Goal: Task Accomplishment & Management: Manage account settings

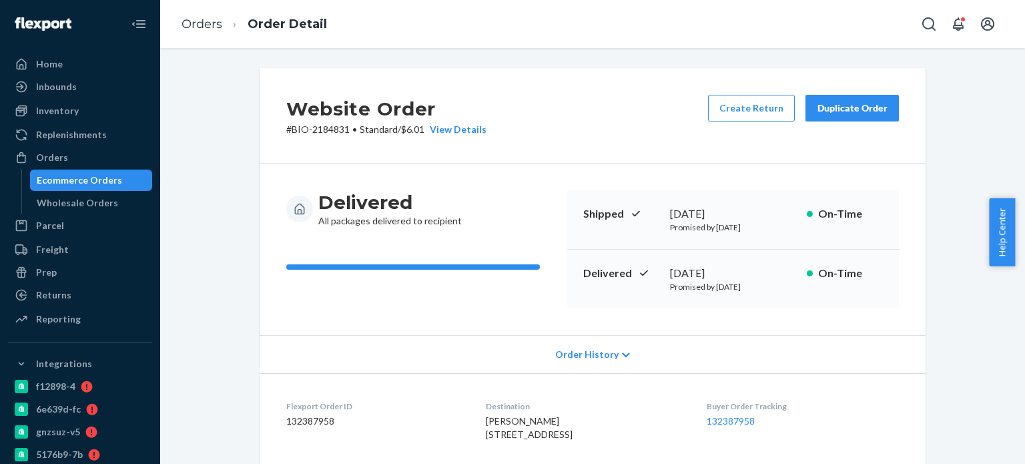
click at [209, 29] on link "Orders" at bounding box center [201, 24] width 41 height 15
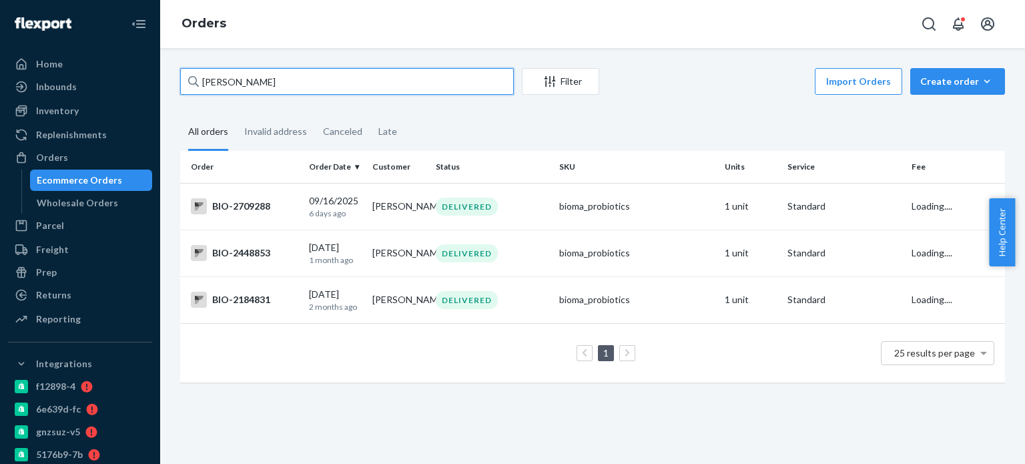
click at [220, 74] on input "[PERSON_NAME]" at bounding box center [347, 81] width 334 height 27
paste input "[PERSON_NAME]"
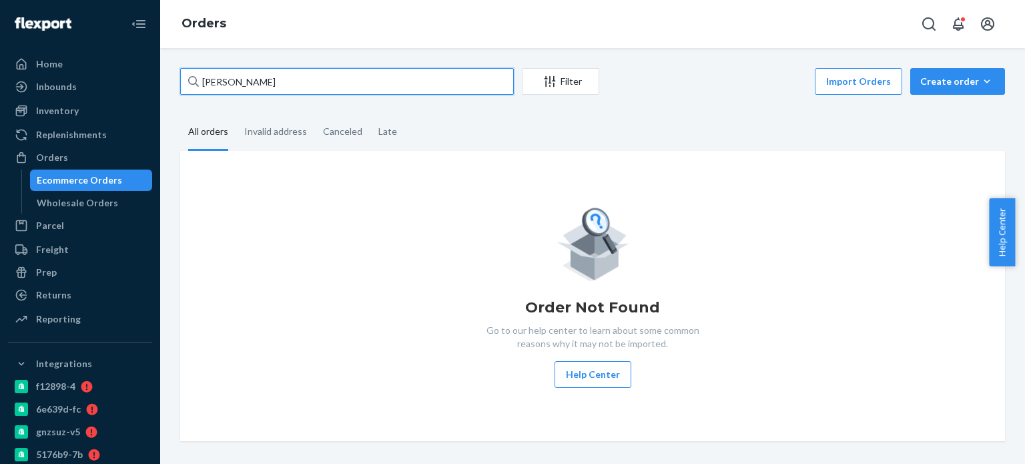
drag, startPoint x: 219, startPoint y: 83, endPoint x: 196, endPoint y: 82, distance: 22.7
click at [196, 82] on div "[PERSON_NAME]" at bounding box center [347, 81] width 334 height 27
click at [242, 81] on input "[PERSON_NAME]" at bounding box center [347, 81] width 334 height 27
click at [240, 81] on input "[PERSON_NAME]" at bounding box center [347, 81] width 334 height 27
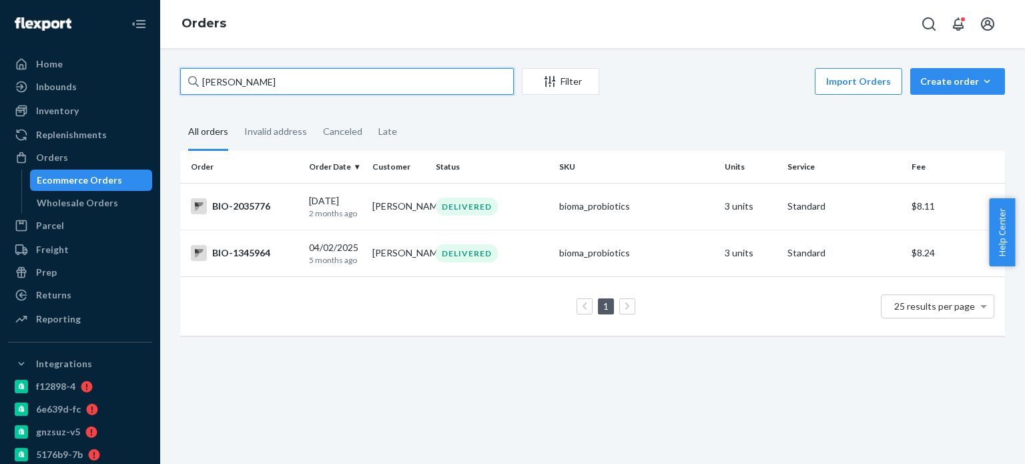
type input "[PERSON_NAME]"
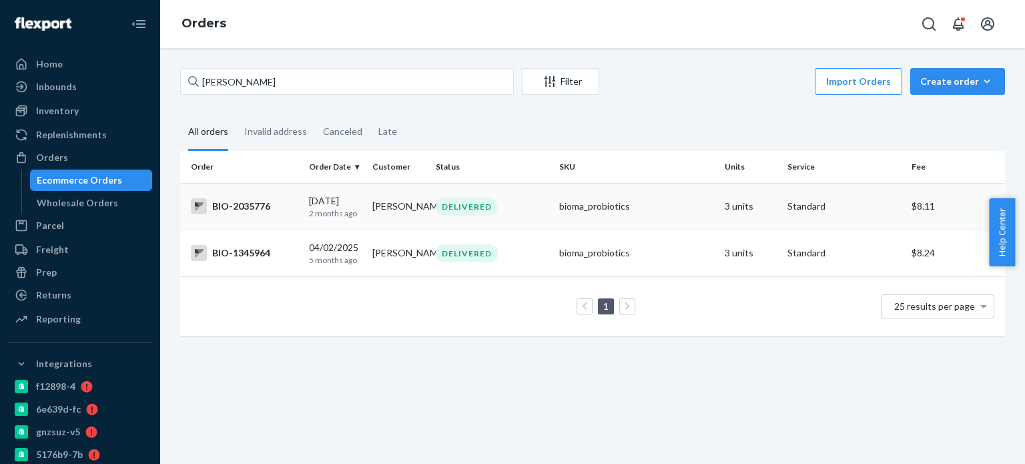
click at [226, 203] on div "BIO-2035776" at bounding box center [244, 206] width 107 height 16
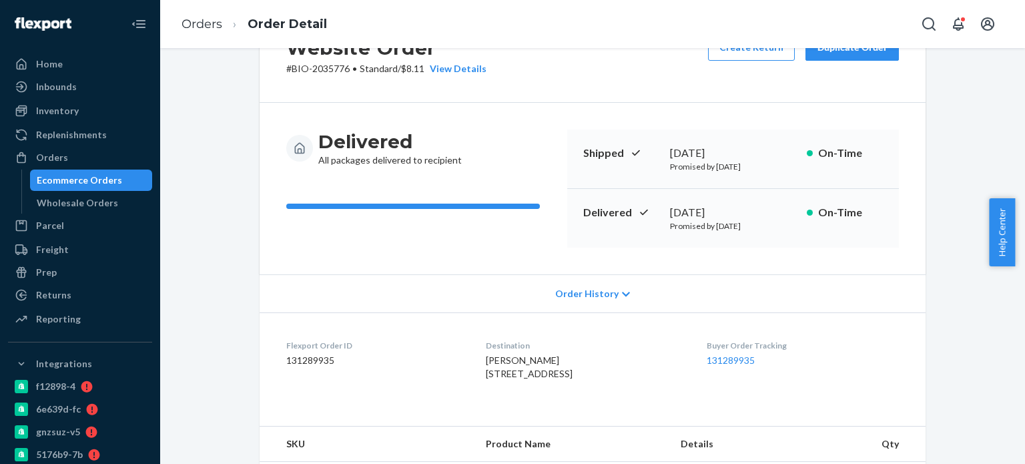
scroll to position [133, 0]
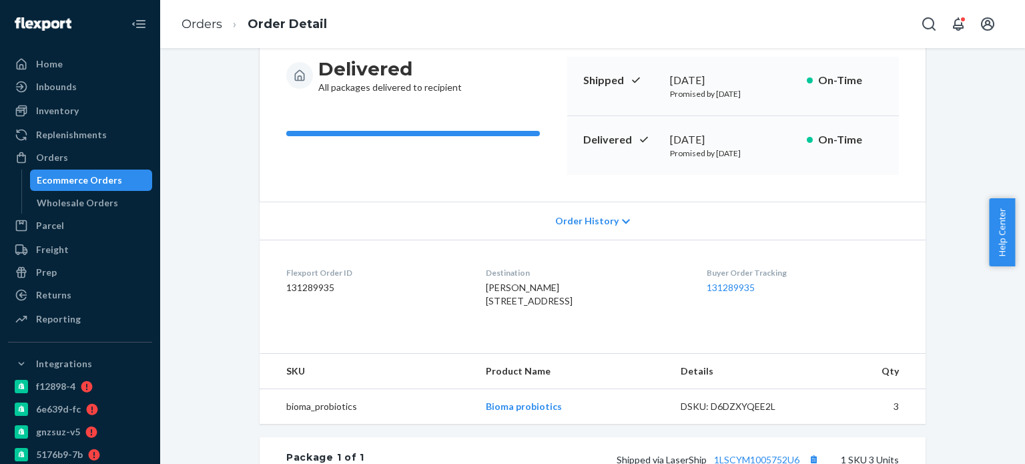
click at [584, 216] on span "Order History" at bounding box center [586, 220] width 63 height 13
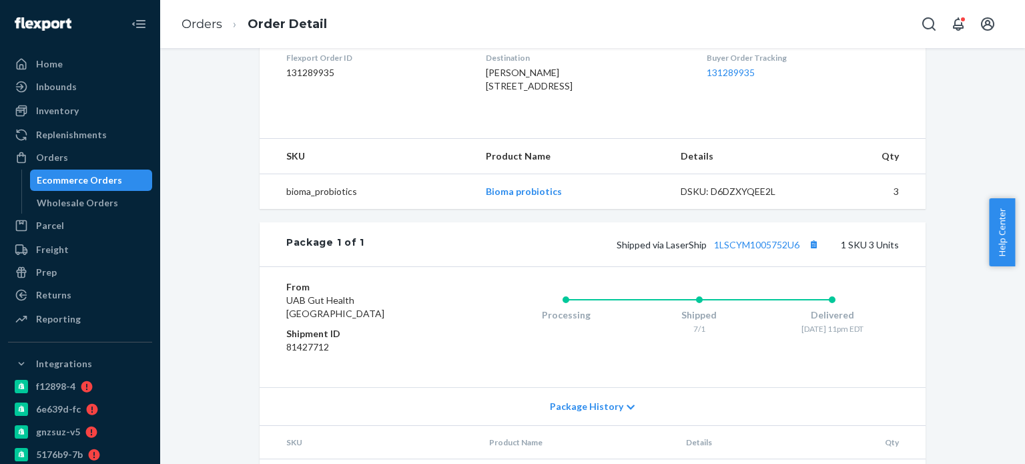
scroll to position [801, 0]
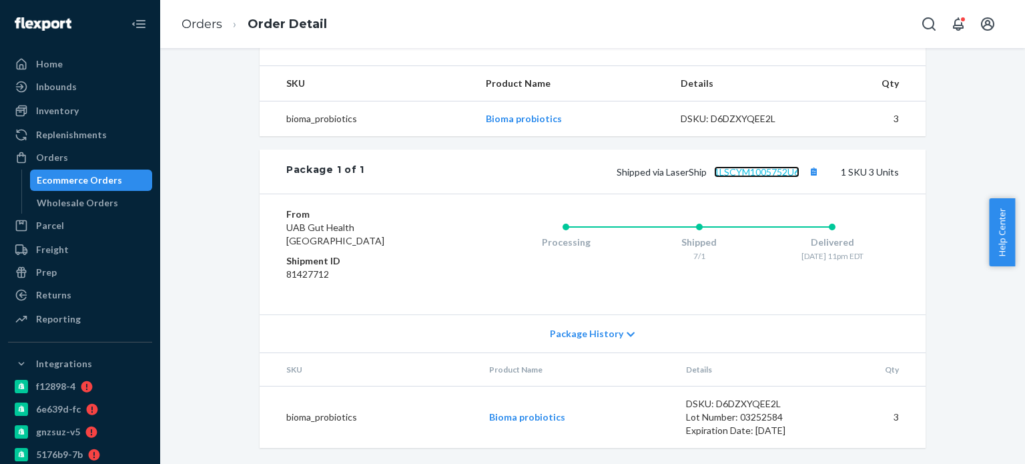
click at [731, 177] on link "1LSCYM1005752U6" at bounding box center [756, 171] width 85 height 11
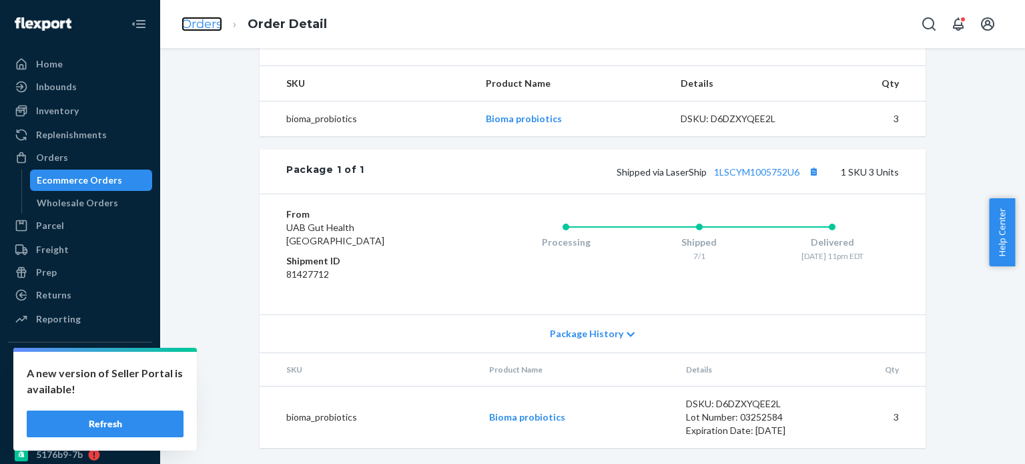
click at [208, 21] on link "Orders" at bounding box center [201, 24] width 41 height 15
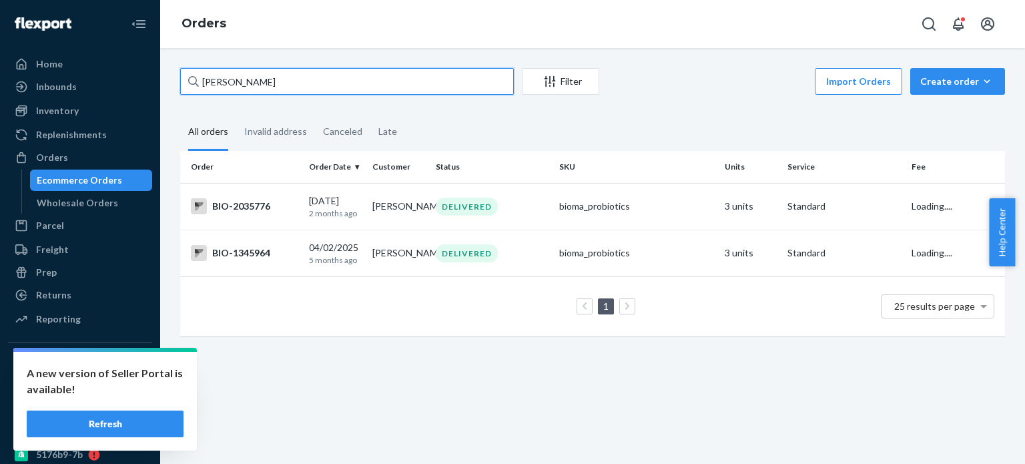
click at [260, 91] on input "[PERSON_NAME]" at bounding box center [347, 81] width 334 height 27
paste input "[PERSON_NAME]"
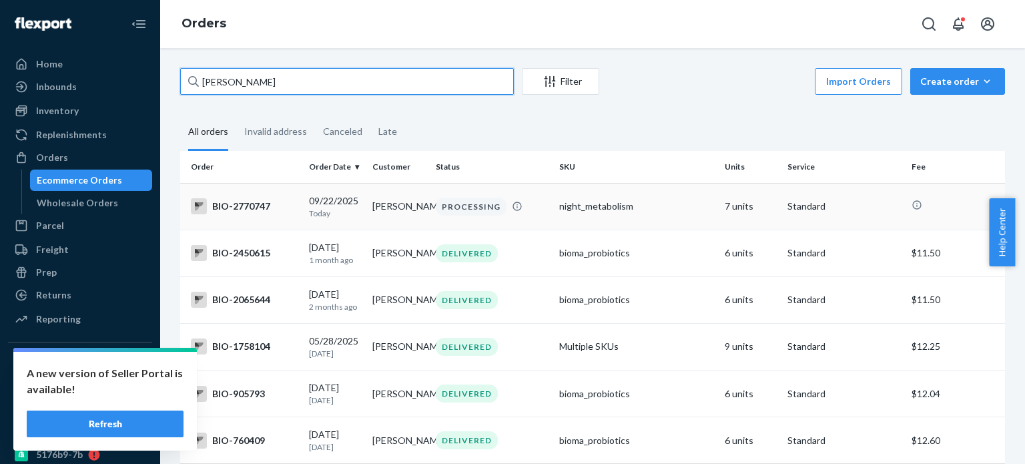
type input "[PERSON_NAME]"
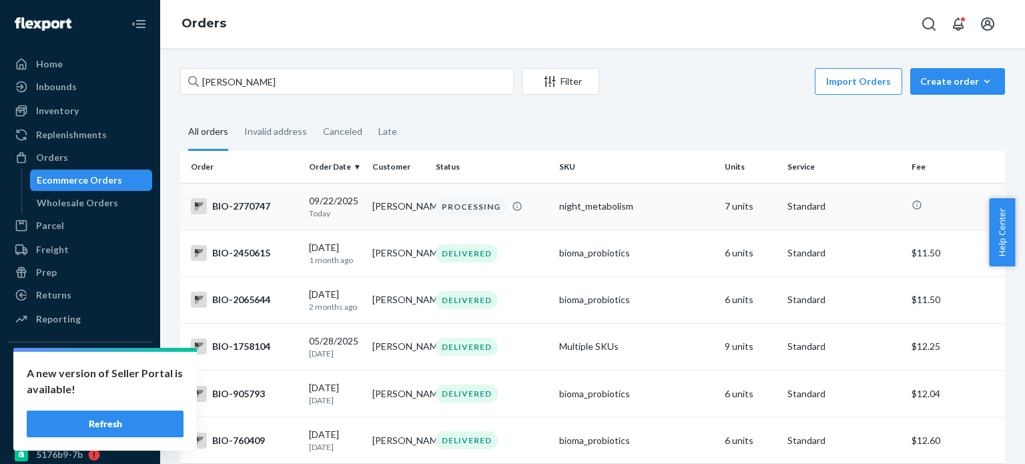
click at [266, 209] on div "BIO-2770747" at bounding box center [244, 206] width 107 height 16
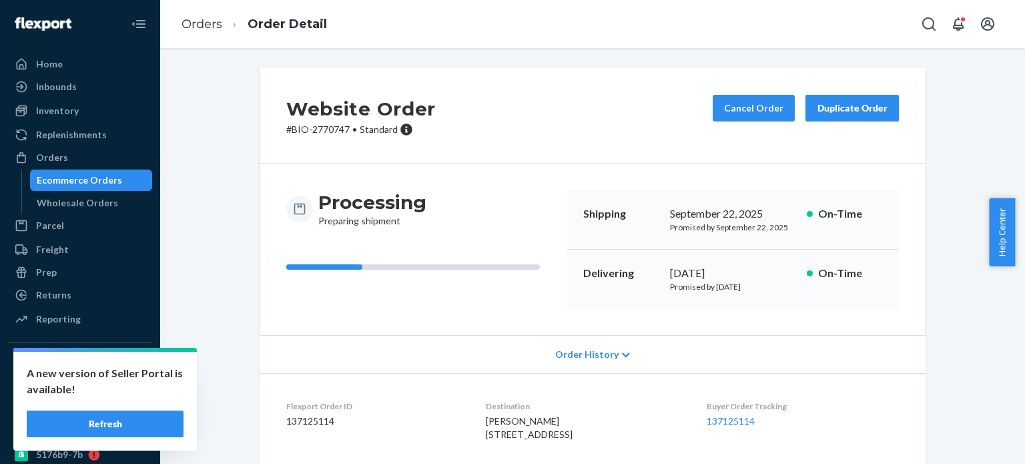
click at [749, 93] on div "Website Order # BIO-2770747 • Standard Cancel Order Duplicate Order" at bounding box center [593, 115] width 666 height 95
click at [746, 111] on button "Cancel Order" at bounding box center [754, 108] width 82 height 27
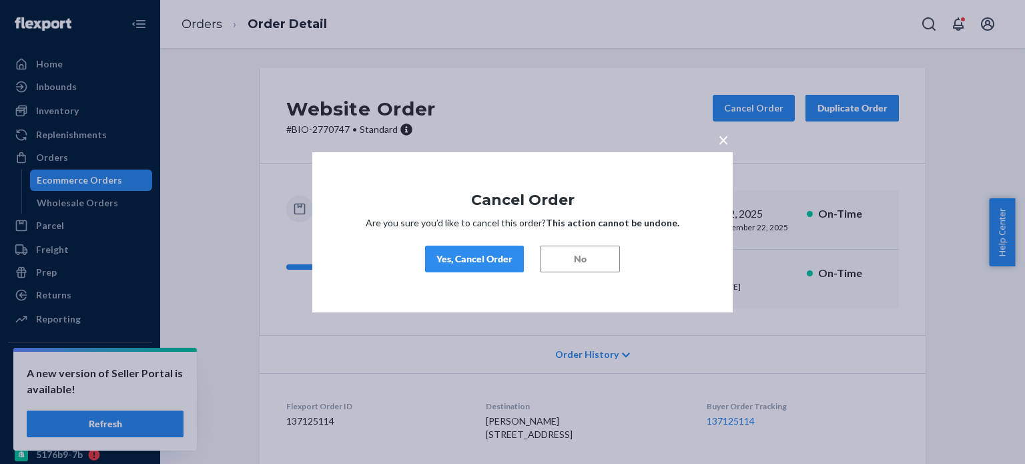
click at [450, 271] on button "Yes, Cancel Order" at bounding box center [474, 259] width 99 height 27
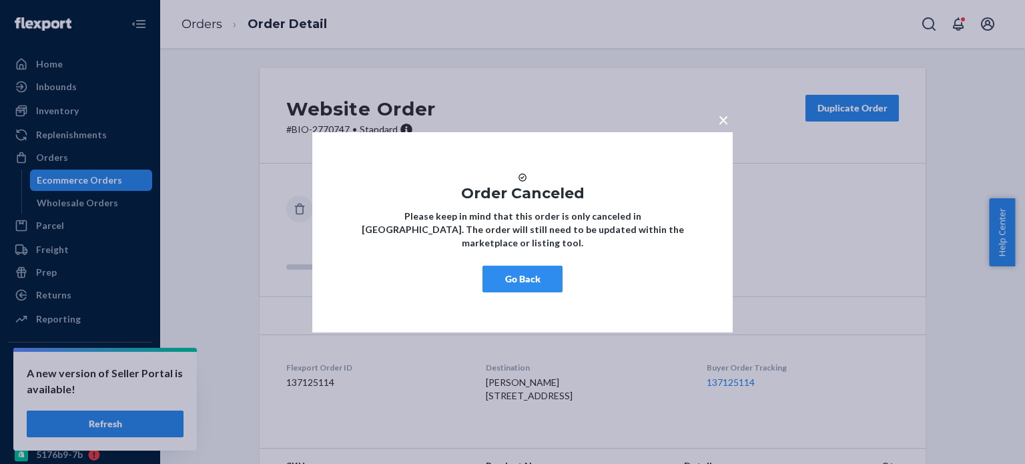
click at [521, 292] on button "Go Back" at bounding box center [522, 279] width 80 height 27
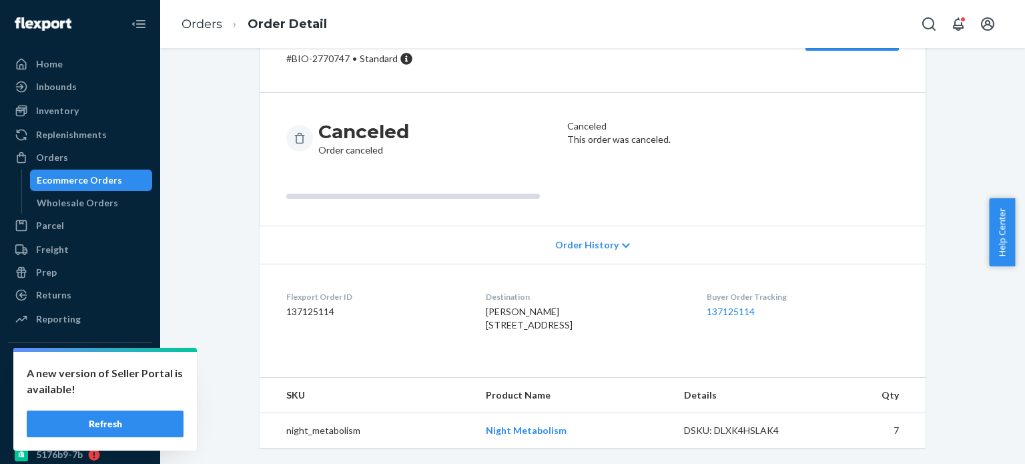
scroll to position [97, 0]
click at [200, 21] on link "Orders" at bounding box center [201, 24] width 41 height 15
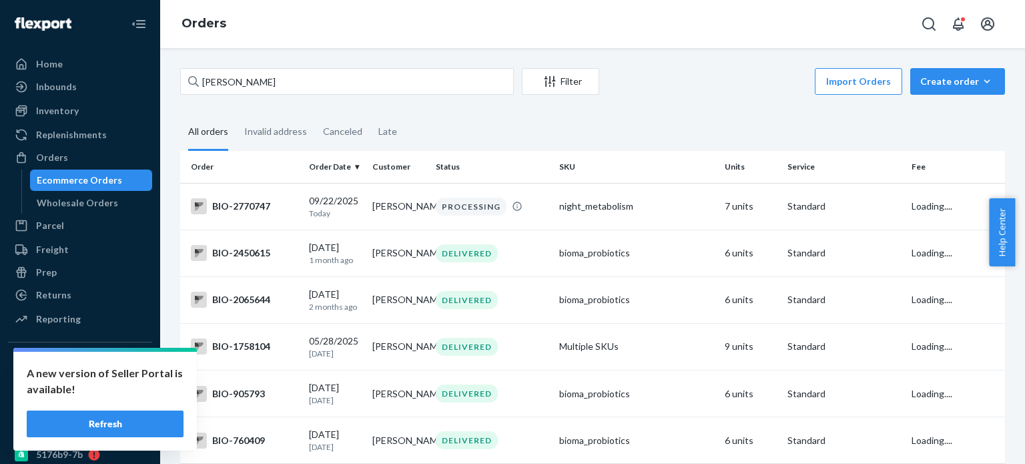
click at [224, 95] on div "[PERSON_NAME] Filter Import Orders Create order Ecommerce order Removal order" at bounding box center [592, 83] width 825 height 30
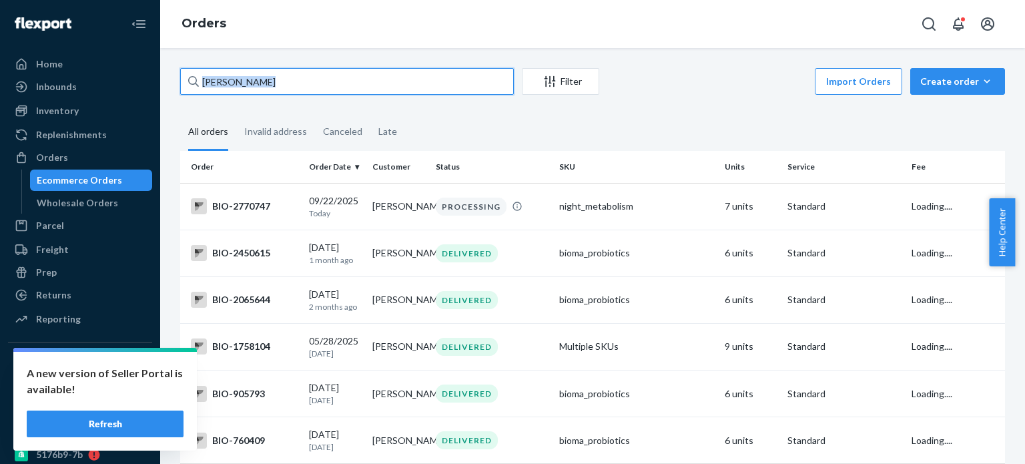
click at [224, 87] on input "[PERSON_NAME]" at bounding box center [347, 81] width 334 height 27
paste input "[PERSON_NAME]"
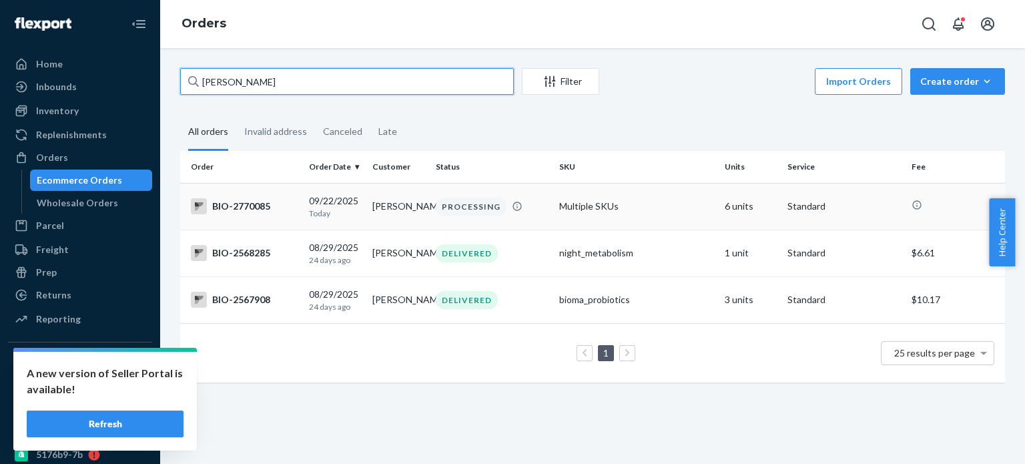
type input "[PERSON_NAME]"
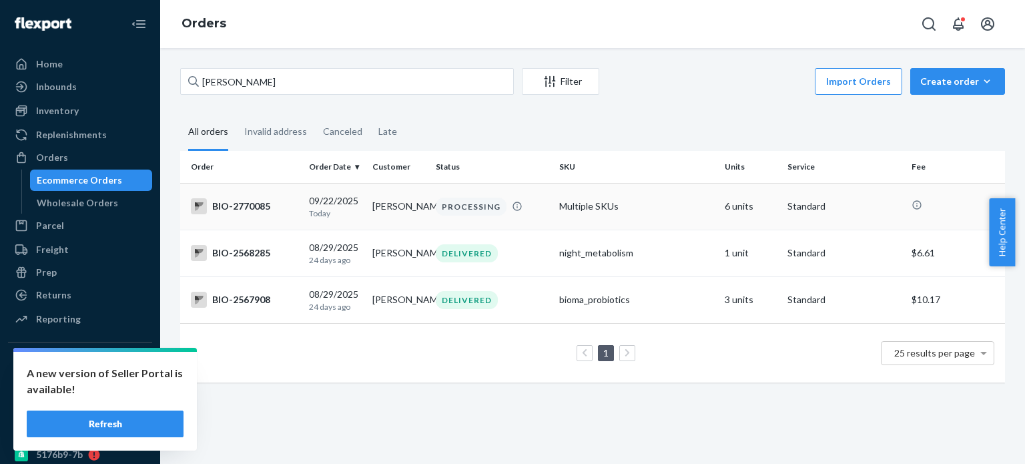
click at [245, 206] on div "BIO-2770085" at bounding box center [244, 206] width 107 height 16
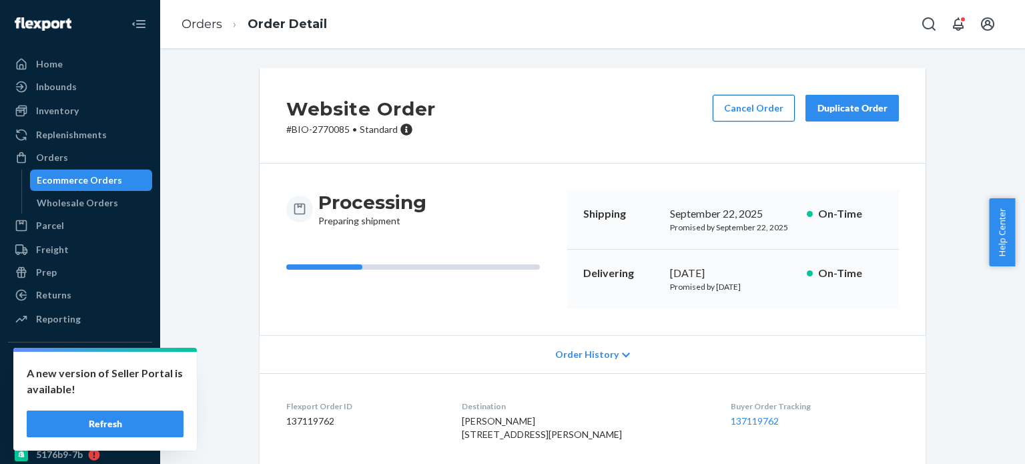
click at [754, 101] on button "Cancel Order" at bounding box center [754, 108] width 82 height 27
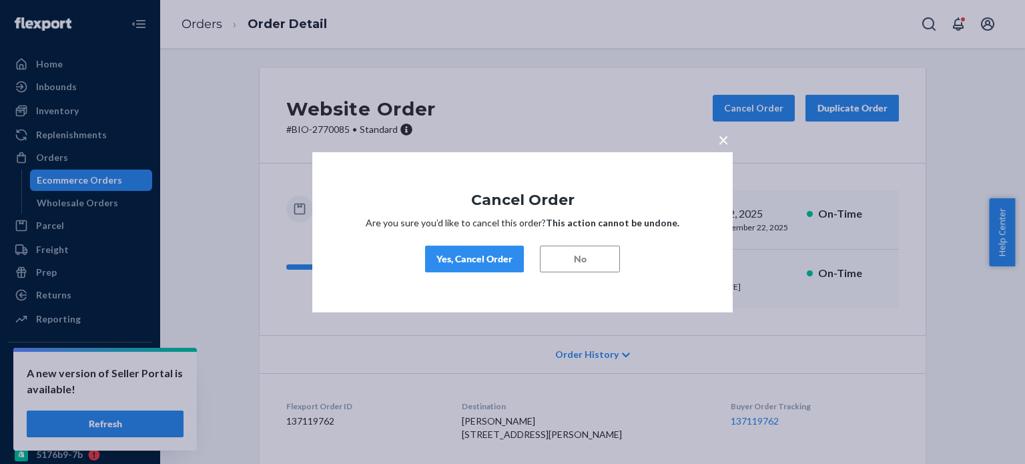
click at [486, 258] on div "Yes, Cancel Order" at bounding box center [474, 258] width 76 height 13
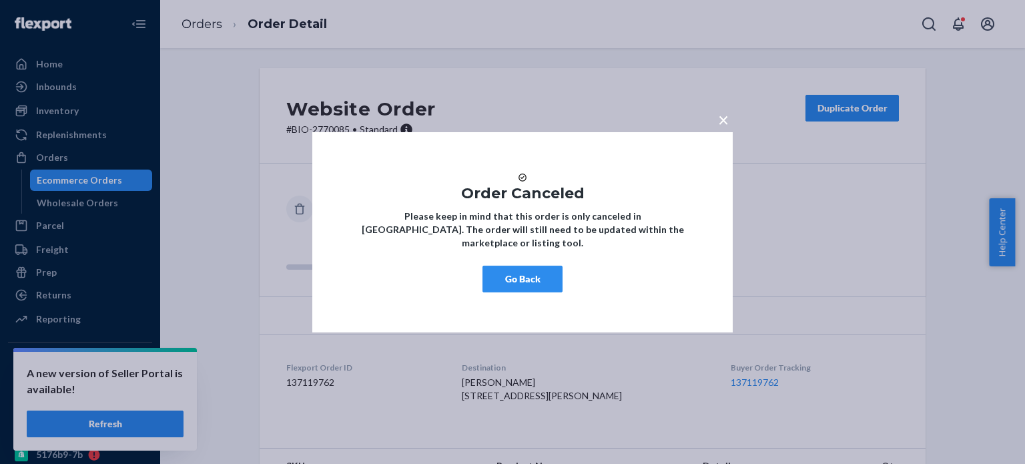
click at [539, 282] on button "Go Back" at bounding box center [522, 279] width 80 height 27
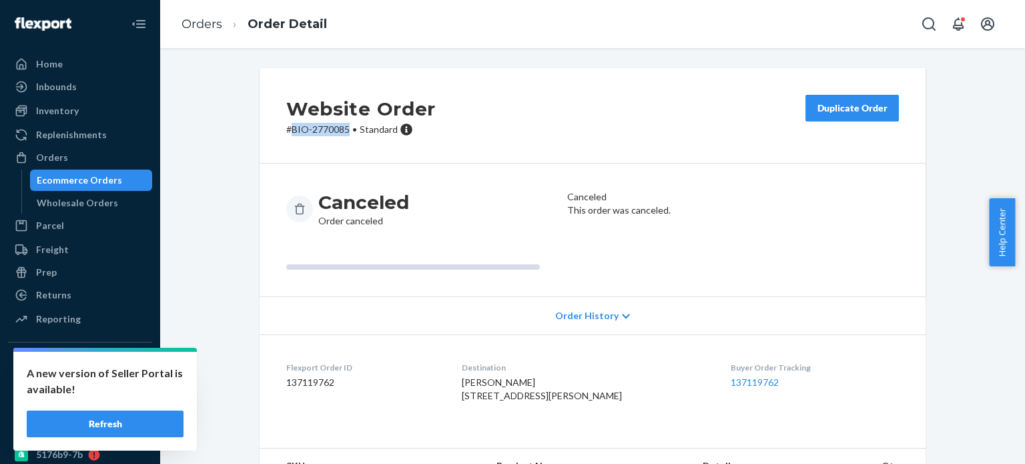
drag, startPoint x: 288, startPoint y: 124, endPoint x: 344, endPoint y: 137, distance: 57.0
click at [344, 137] on div "Website Order # BIO-2770085 • Standard Duplicate Order" at bounding box center [593, 115] width 666 height 95
copy p "BIO-2770085"
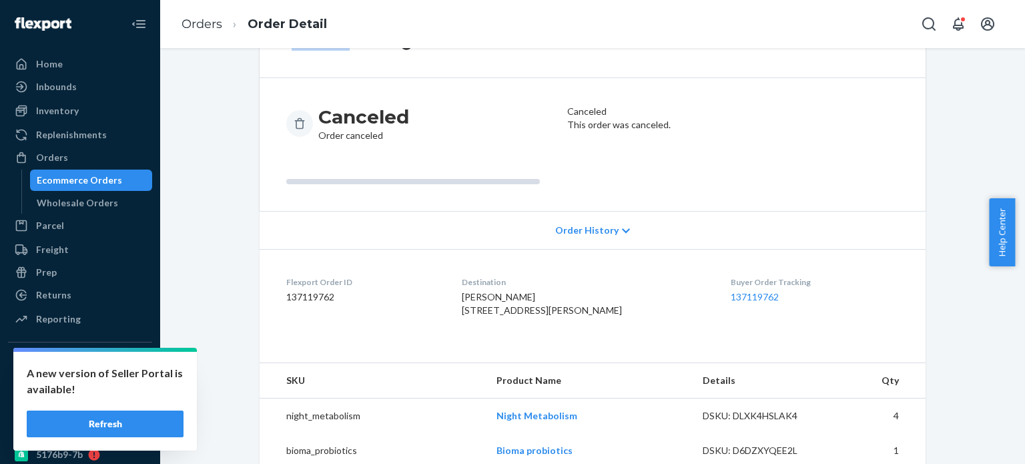
scroll to position [166, 0]
